Goal: Go to known website: Go to known website

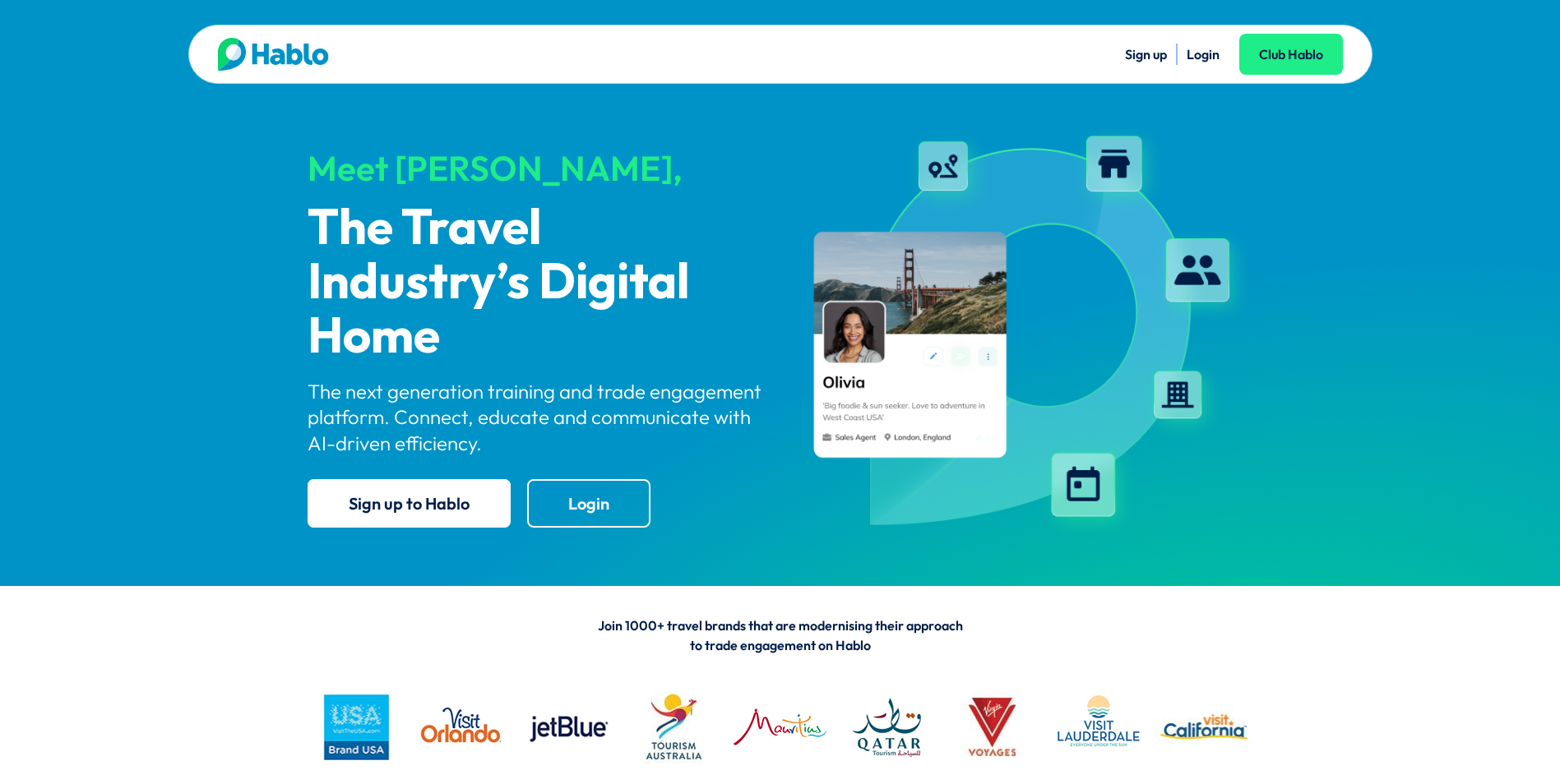
click at [1198, 55] on link "Login" at bounding box center [1203, 54] width 33 height 17
click at [1206, 56] on link "Login" at bounding box center [1203, 54] width 33 height 17
click at [1198, 56] on link "Login" at bounding box center [1203, 54] width 33 height 17
click at [1195, 63] on li "Login" at bounding box center [1203, 53] width 33 height 22
click at [1209, 55] on link "Login" at bounding box center [1203, 54] width 33 height 17
